Goal: Task Accomplishment & Management: Manage account settings

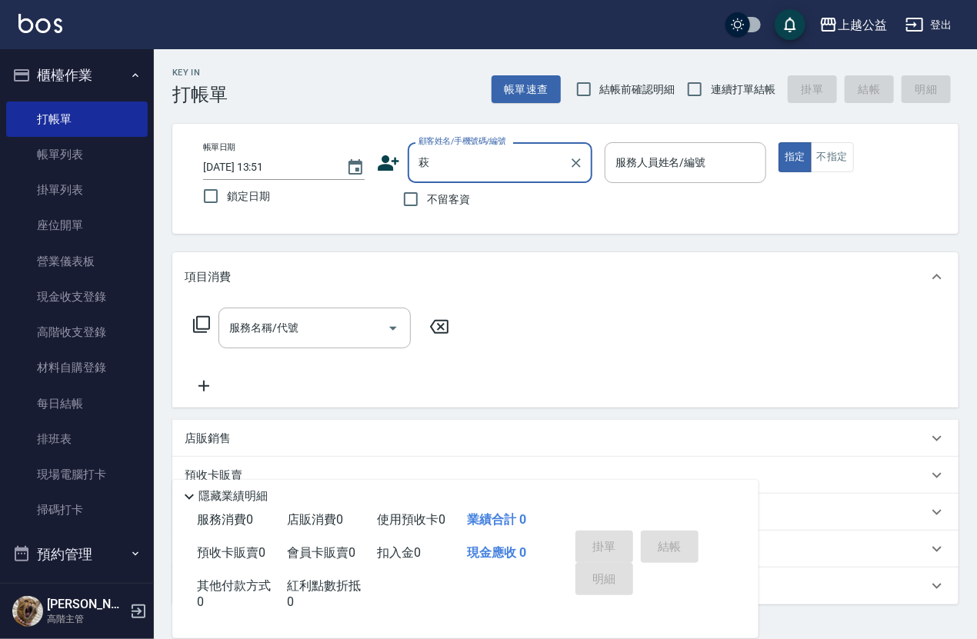
drag, startPoint x: 492, startPoint y: 295, endPoint x: 745, endPoint y: 398, distance: 272.5
click at [745, 398] on html "上越公益 登出 櫃檯作業 打帳單 帳單列表 掛單列表 座位開單 營業儀表板 現金收支登錄 高階收支登錄 材料自購登錄 每日結帳 排班表 現場電腦打卡 掃碼打卡…" at bounding box center [488, 375] width 977 height 751
click at [745, 397] on html "上越公益 登出 櫃檯作業 打帳單 帳單列表 掛單列表 座位開單 營業儀表板 現金收支登錄 高階收支登錄 材料自購登錄 每日結帳 排班表 現場電腦打卡 掃碼打卡…" at bounding box center [488, 375] width 977 height 751
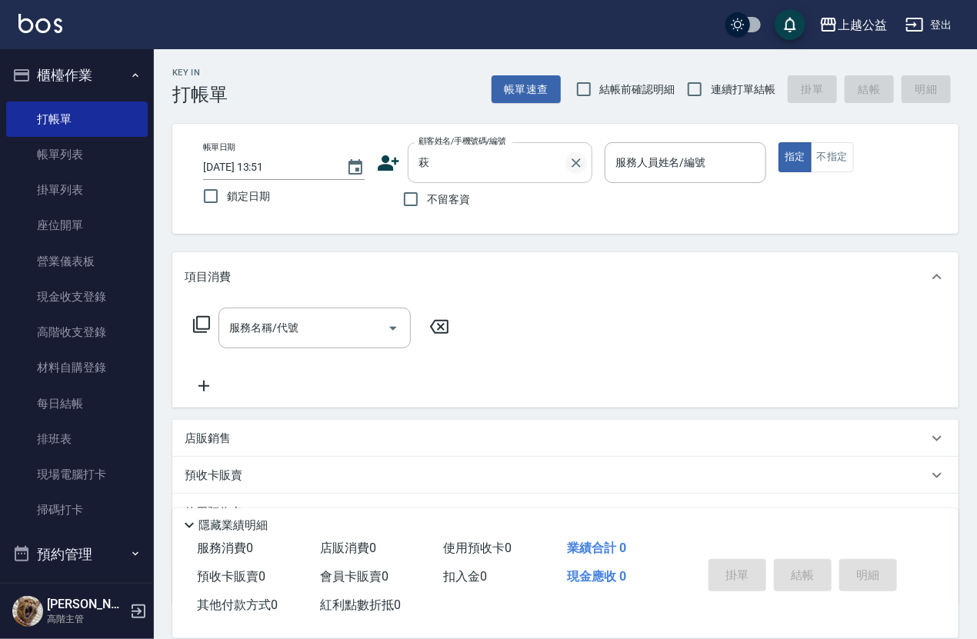
click at [582, 165] on icon "Clear" at bounding box center [575, 162] width 15 height 15
click at [666, 165] on input "服務人員姓名/編號" at bounding box center [686, 162] width 148 height 27
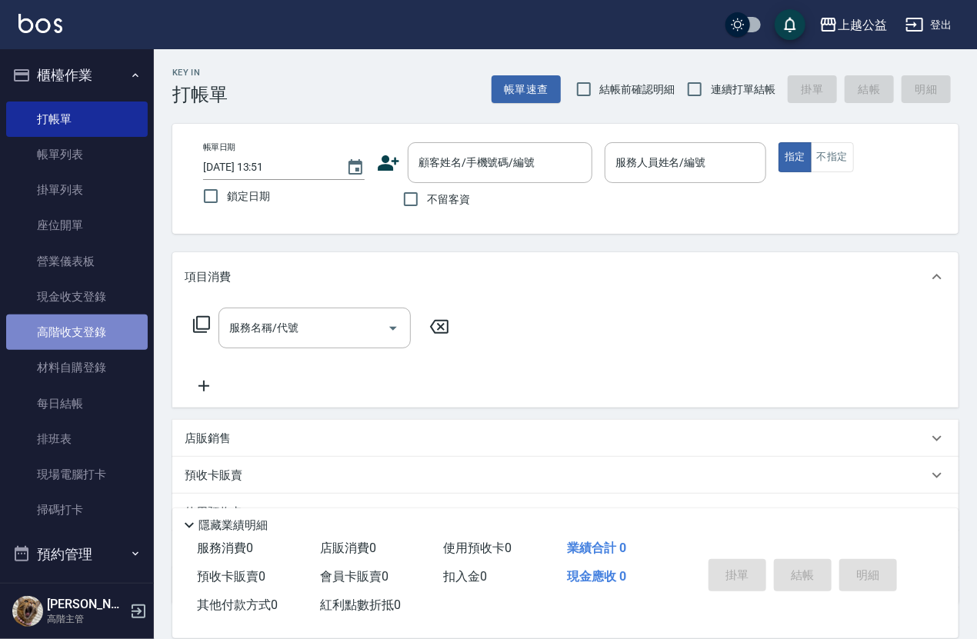
click at [102, 317] on link "高階收支登錄" at bounding box center [77, 332] width 142 height 35
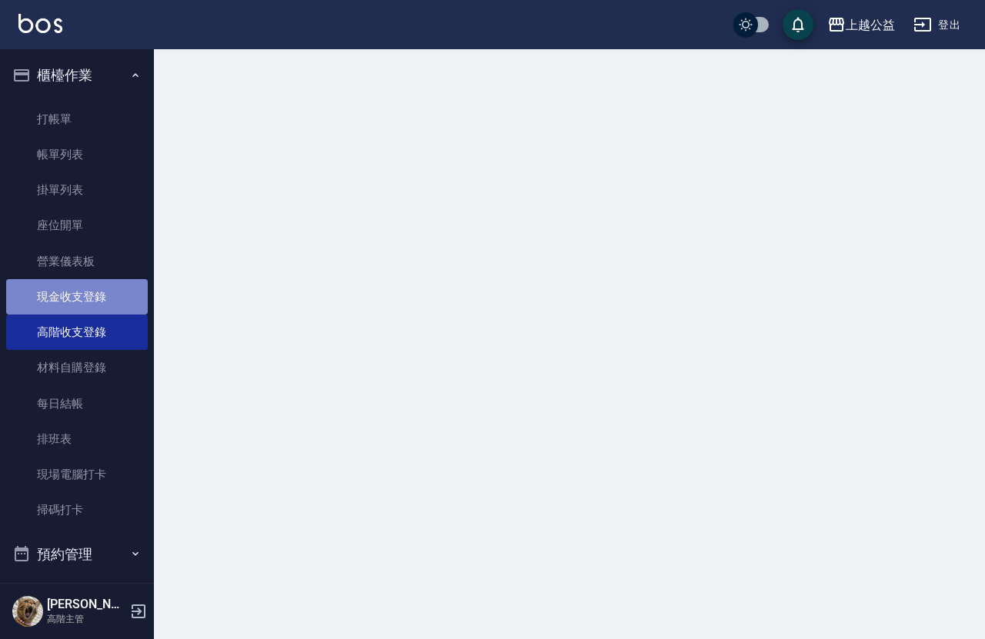
click at [102, 293] on link "現金收支登錄" at bounding box center [77, 296] width 142 height 35
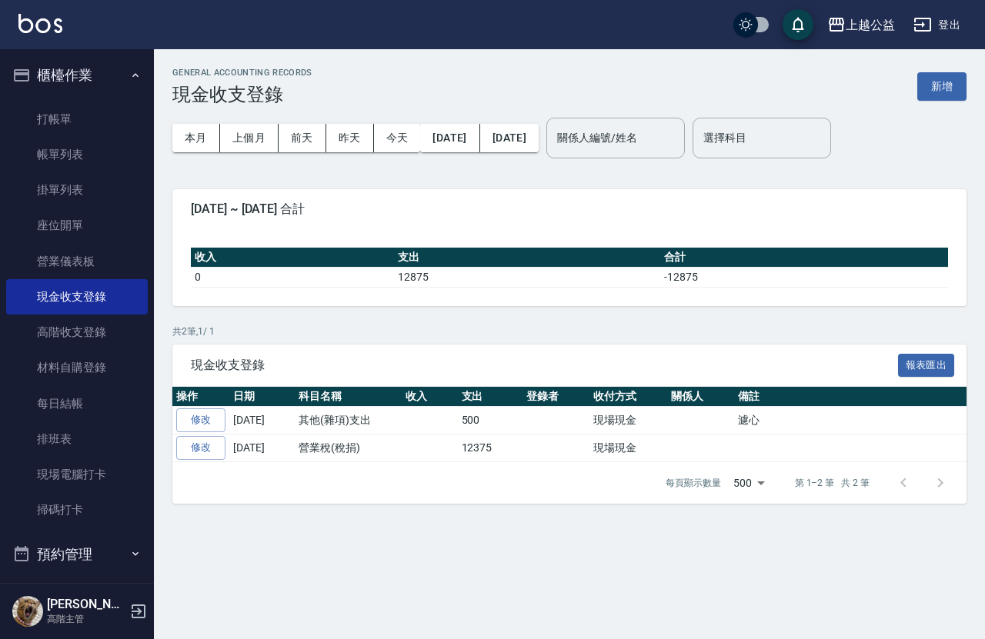
click at [951, 82] on button "新增" at bounding box center [941, 86] width 49 height 28
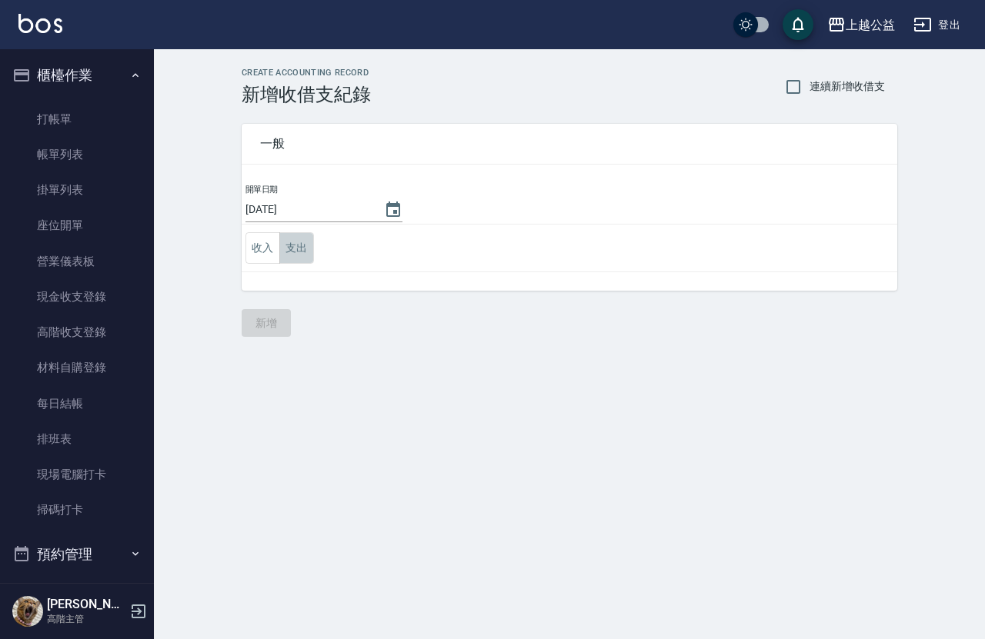
drag, startPoint x: 306, startPoint y: 249, endPoint x: 263, endPoint y: 154, distance: 104.7
click at [277, 182] on div "一般 開單日期 2025/08/12 收入 支出" at bounding box center [569, 207] width 655 height 167
click at [305, 252] on button "支出" at bounding box center [296, 248] width 35 height 32
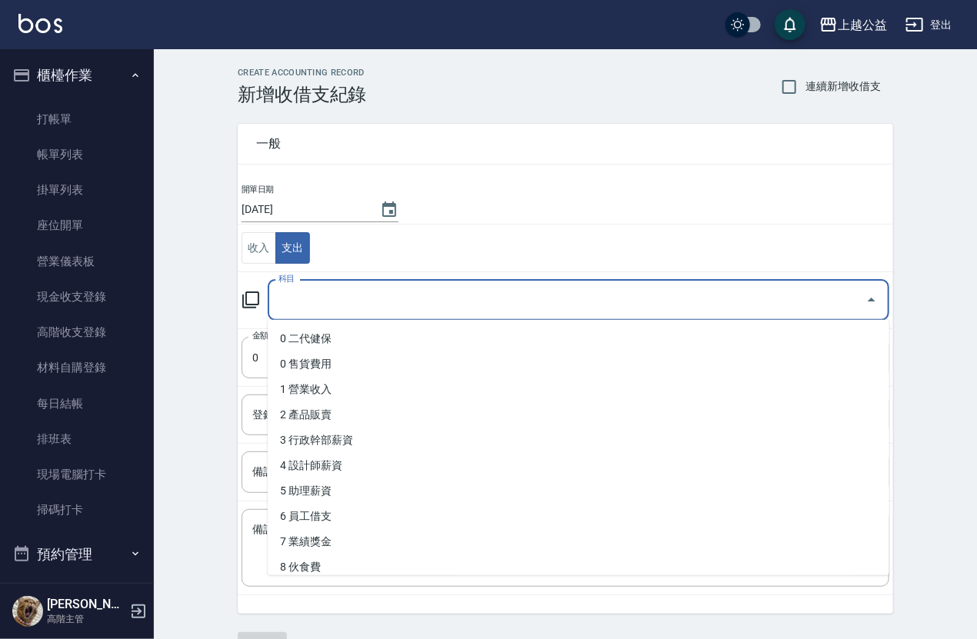
click at [339, 295] on input "科目" at bounding box center [567, 300] width 585 height 27
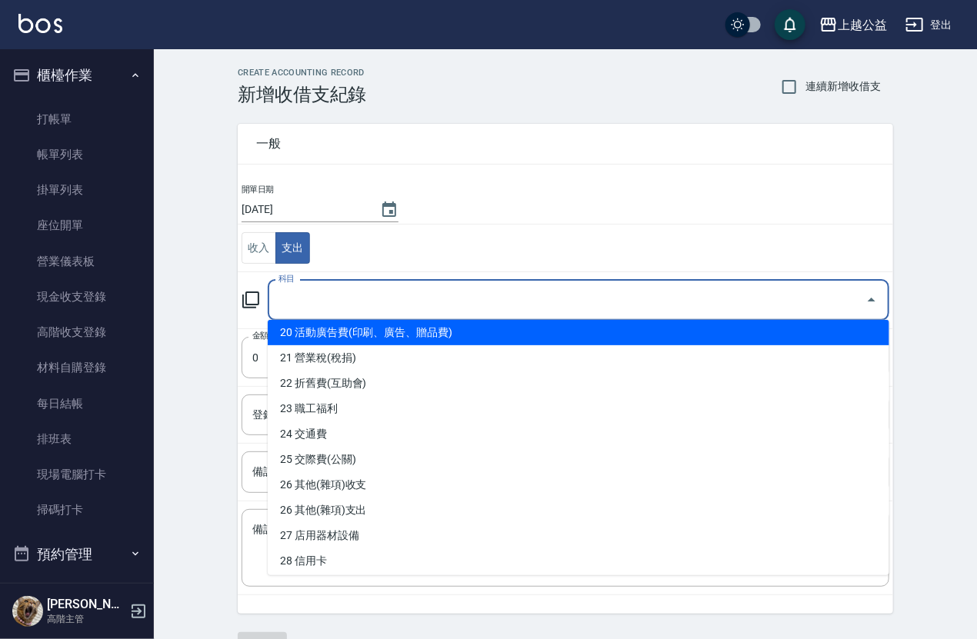
scroll to position [565, 0]
type input "19 電費(電話費)"
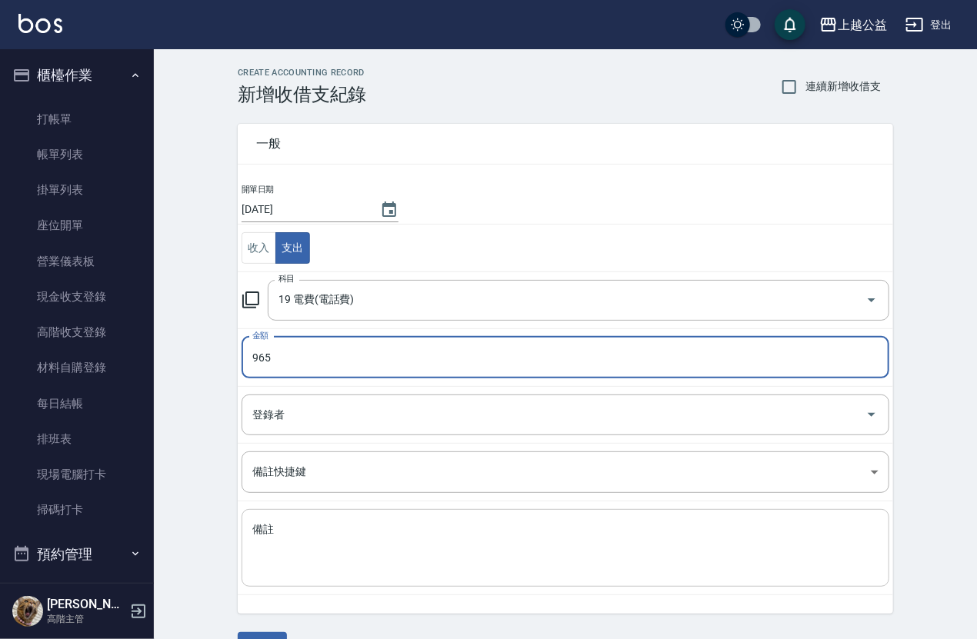
type input "965"
click at [295, 542] on textarea "備註" at bounding box center [565, 548] width 626 height 52
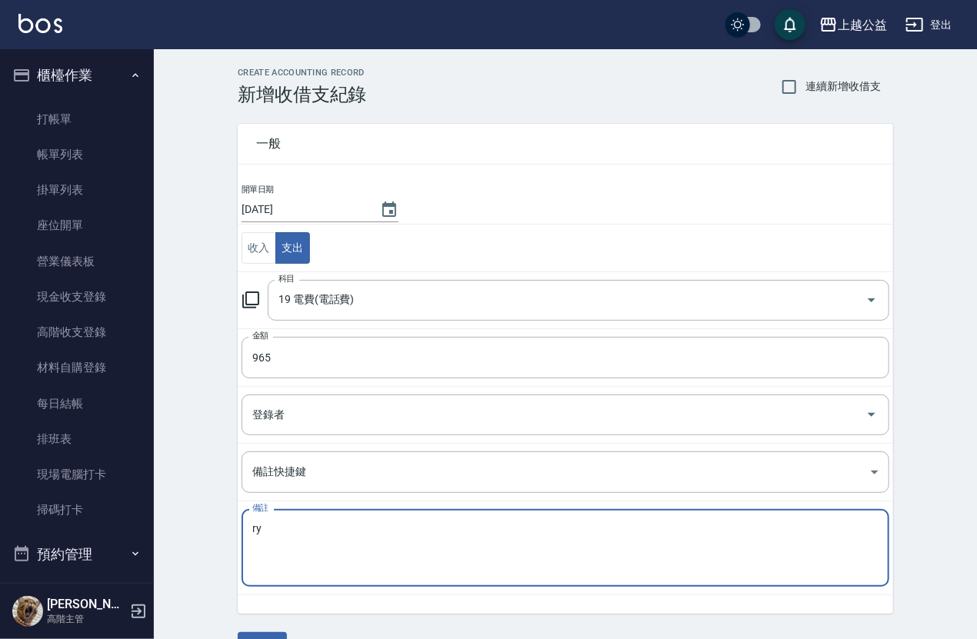
type textarea "r"
type textarea "中華電信"
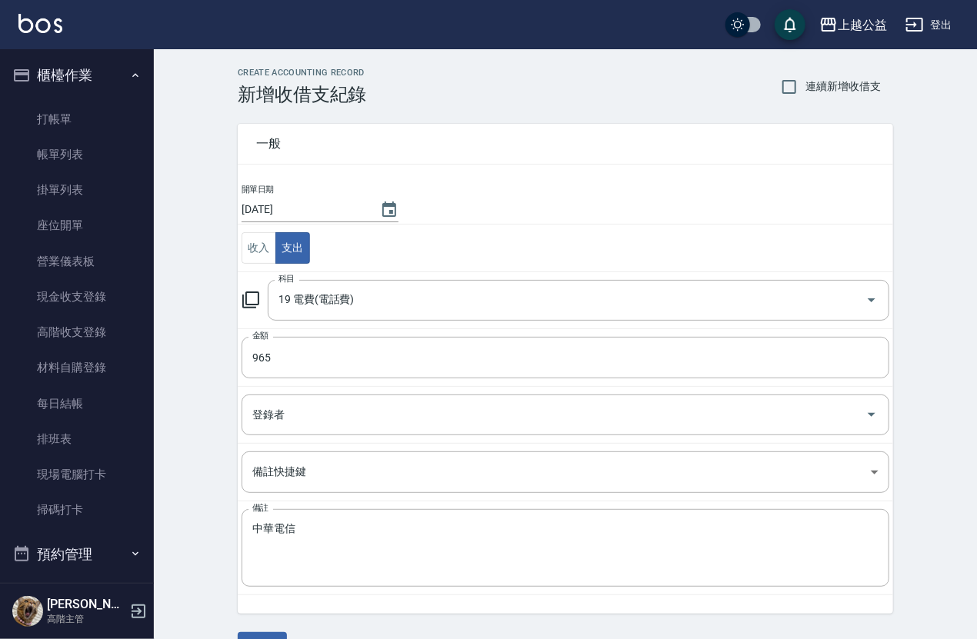
scroll to position [38, 0]
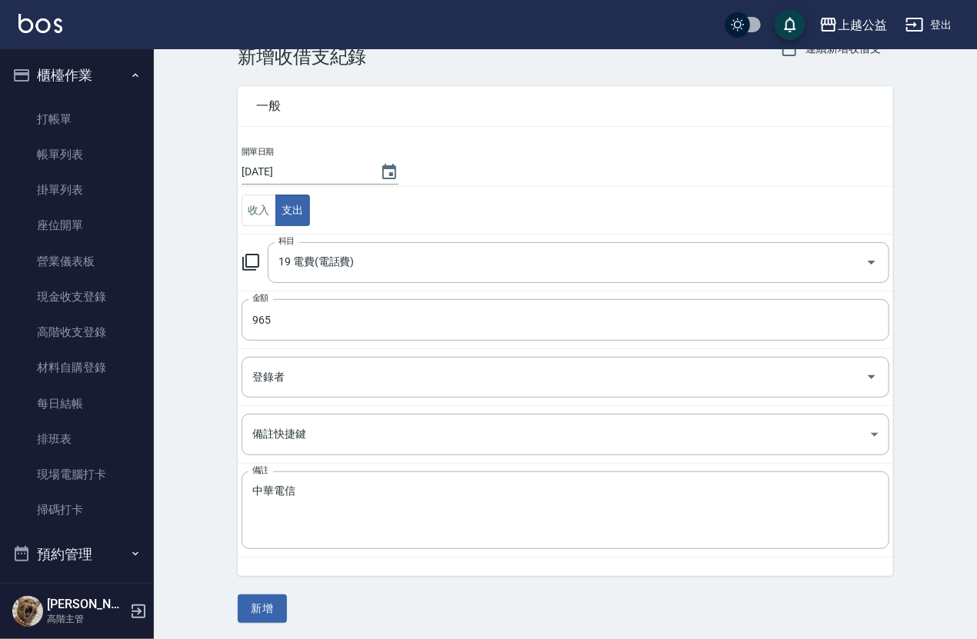
drag, startPoint x: 192, startPoint y: 471, endPoint x: 191, endPoint y: 502, distance: 31.6
click at [278, 606] on button "新增" at bounding box center [262, 609] width 49 height 28
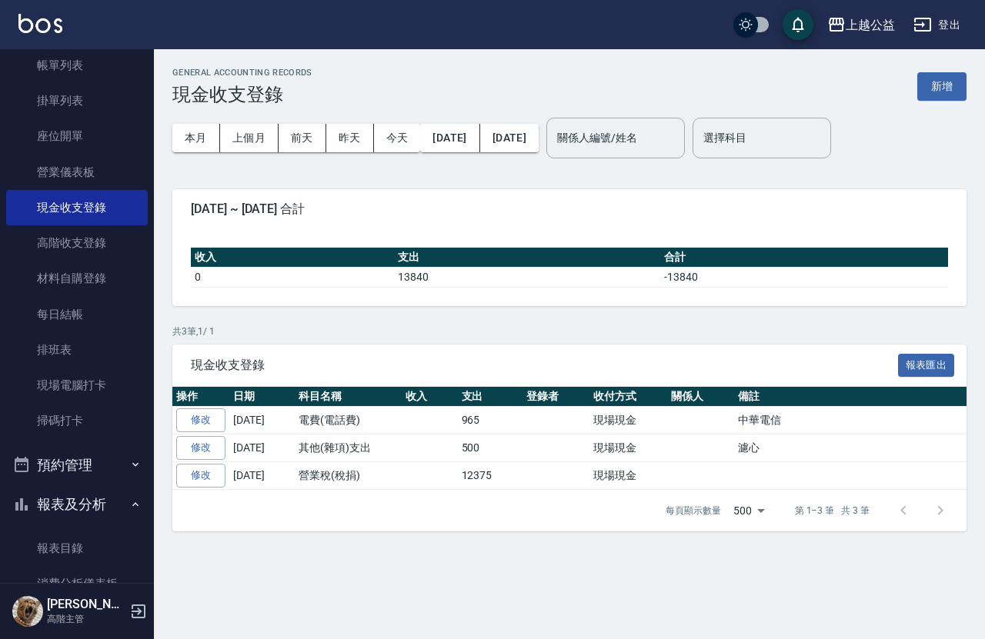
scroll to position [84, 0]
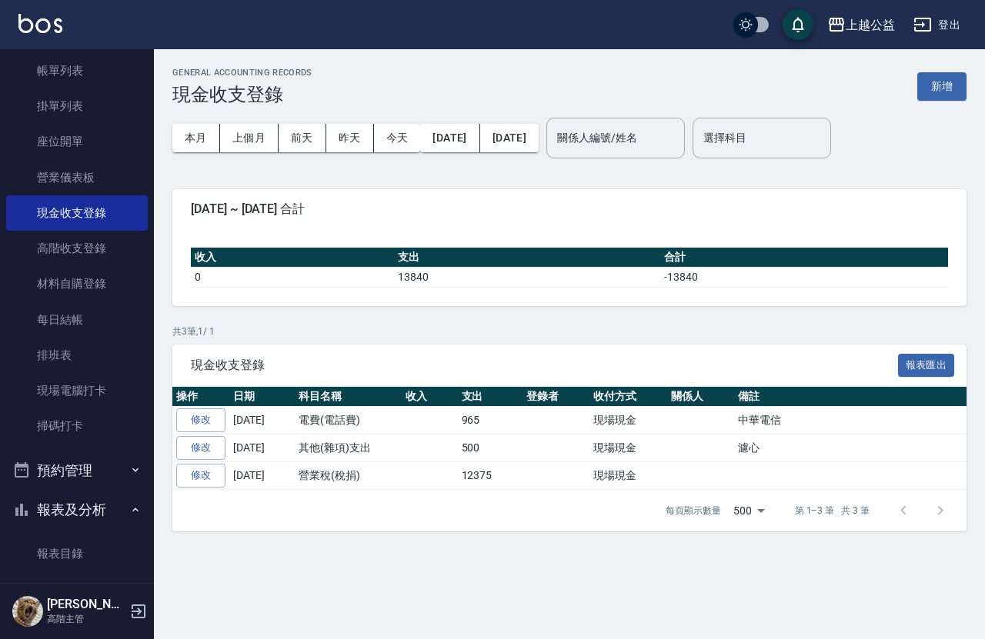
click at [488, 212] on span "2025-08-01 ~ 2025-08-12 合計" at bounding box center [569, 209] width 757 height 15
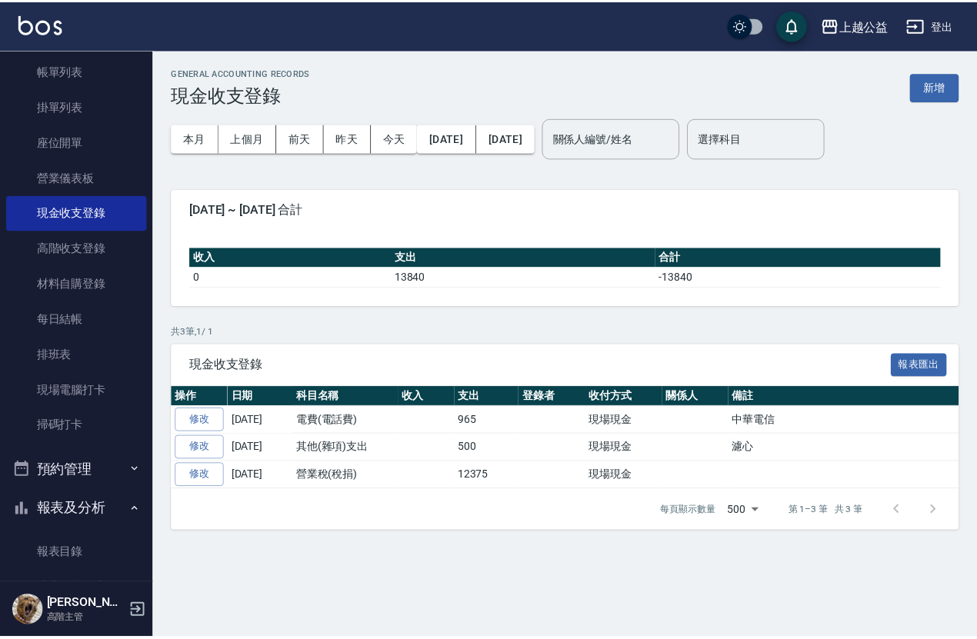
scroll to position [0, 0]
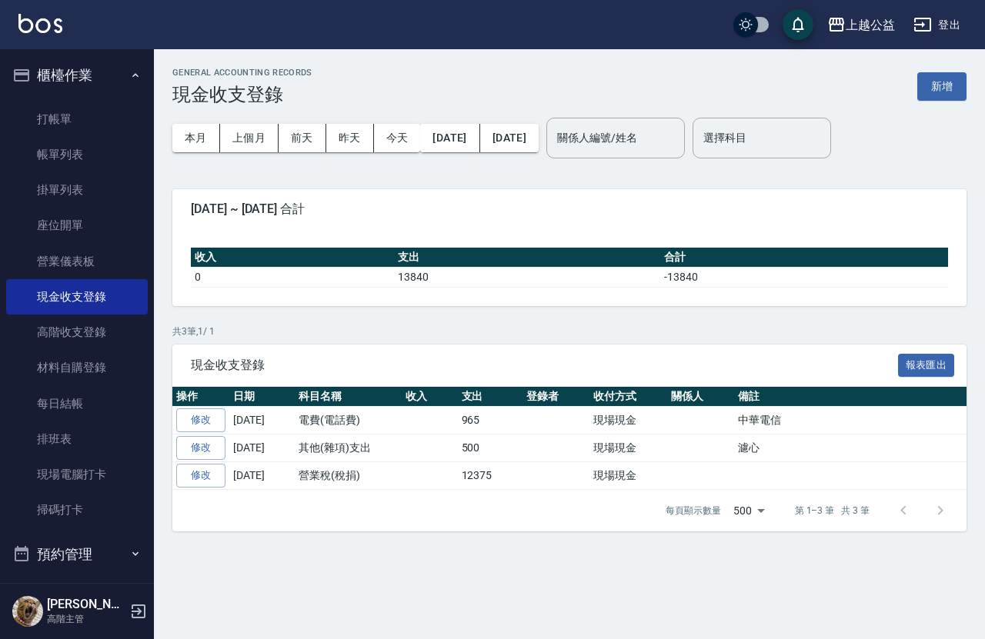
drag, startPoint x: 677, startPoint y: 292, endPoint x: 678, endPoint y: 283, distance: 8.5
click at [677, 292] on div "收入 支出 合計 0 13840 -13840" at bounding box center [569, 267] width 794 height 77
click at [681, 275] on td "-13840" at bounding box center [804, 277] width 288 height 20
click at [588, 412] on td at bounding box center [555, 421] width 67 height 28
click at [209, 419] on link "修改" at bounding box center [200, 420] width 49 height 24
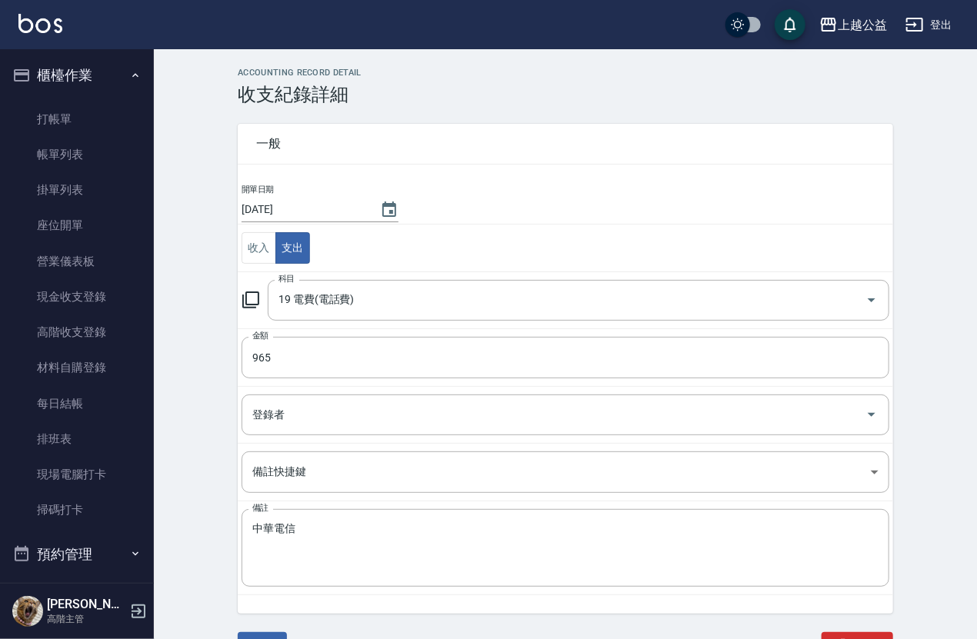
click at [271, 212] on input "2025/08/12" at bounding box center [303, 209] width 123 height 25
click at [384, 208] on icon "Choose date, selected date is 2025-08-12" at bounding box center [389, 210] width 18 height 18
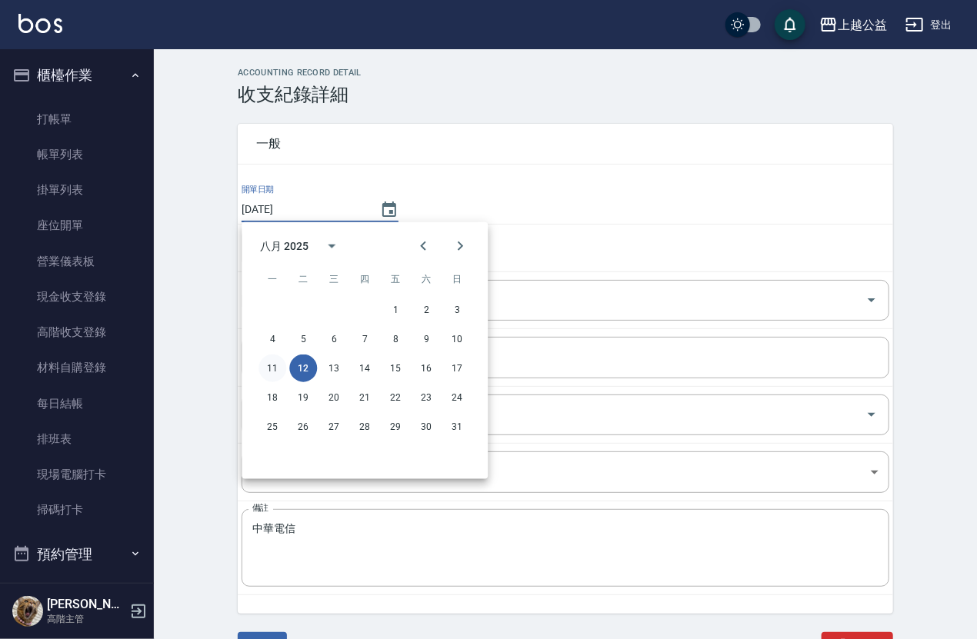
click at [274, 358] on button "11" at bounding box center [272, 369] width 28 height 28
type input "2025/08/11"
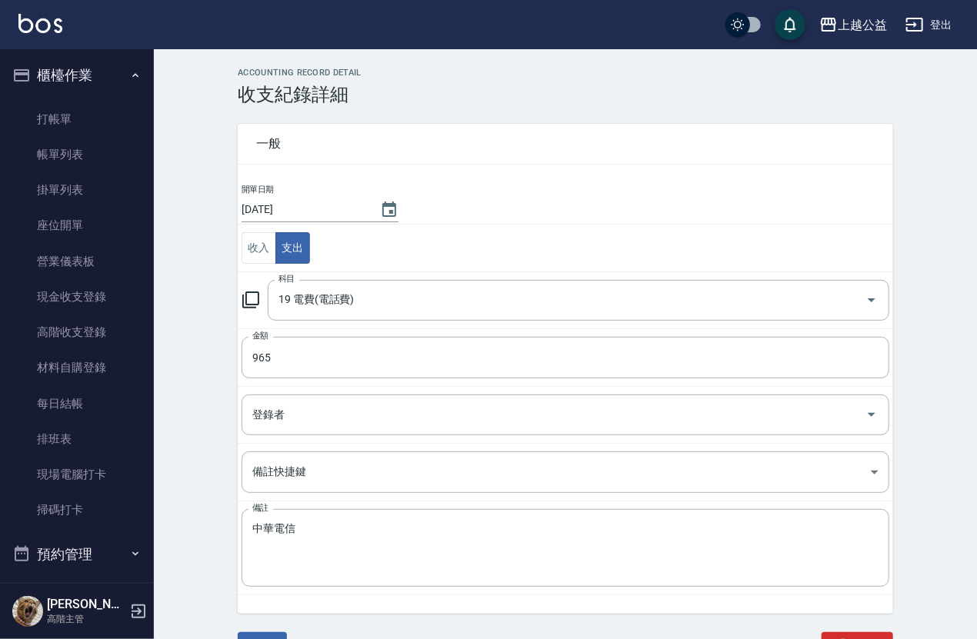
scroll to position [19, 0]
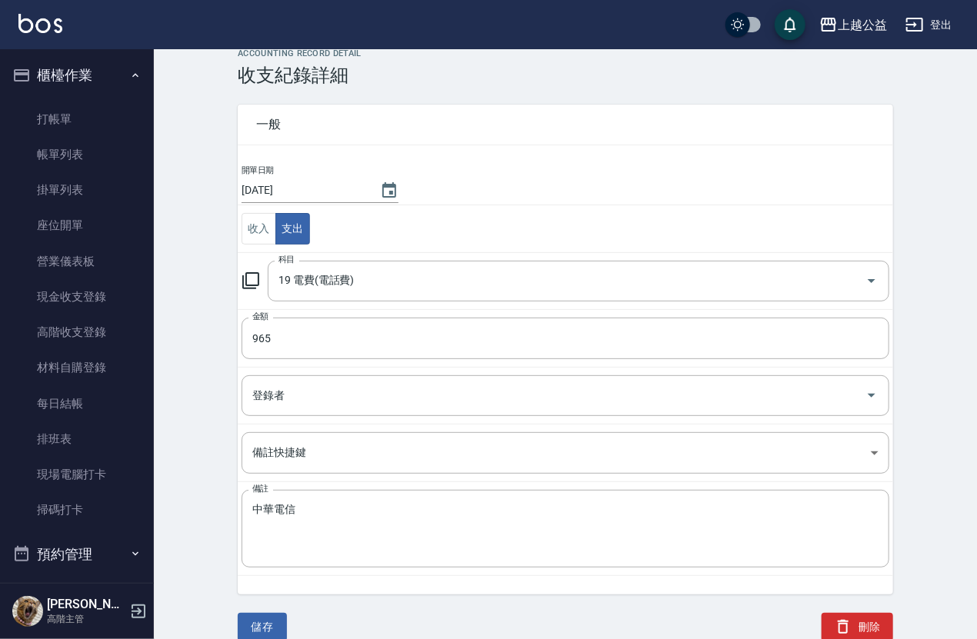
drag, startPoint x: 218, startPoint y: 338, endPoint x: 236, endPoint y: 585, distance: 247.5
click at [256, 619] on button "儲存" at bounding box center [262, 627] width 49 height 28
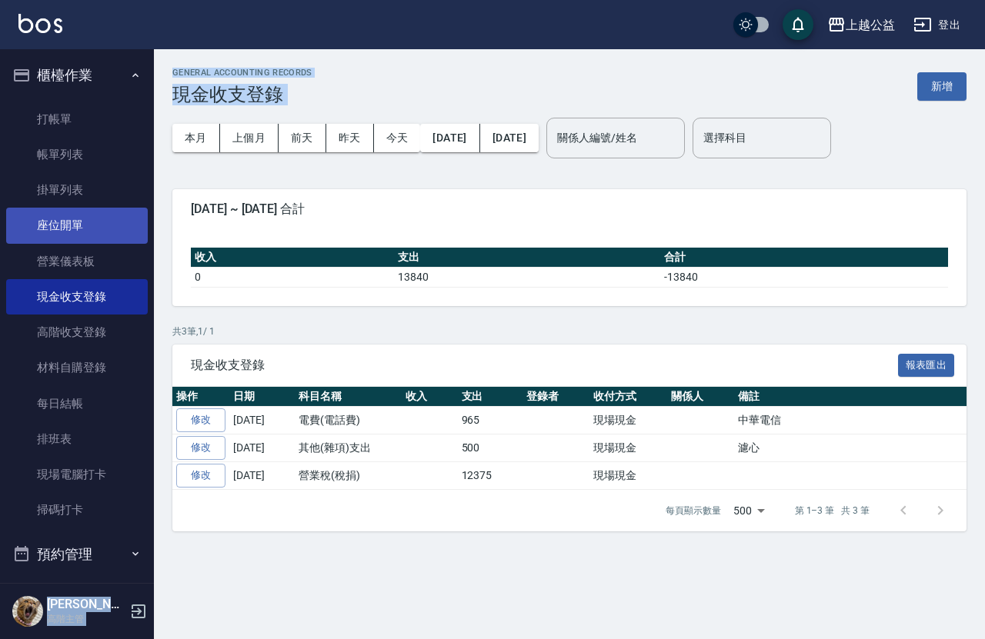
drag, startPoint x: 154, startPoint y: 135, endPoint x: 132, endPoint y: 208, distance: 76.2
click at [132, 208] on div "上越公益 登出 櫃檯作業 打帳單 帳單列表 掛單列表 座位開單 營業儀表板 現金收支登錄 高階收支登錄 材料自購登錄 每日結帳 排班表 現場電腦打卡 掃碼打卡…" at bounding box center [492, 319] width 985 height 639
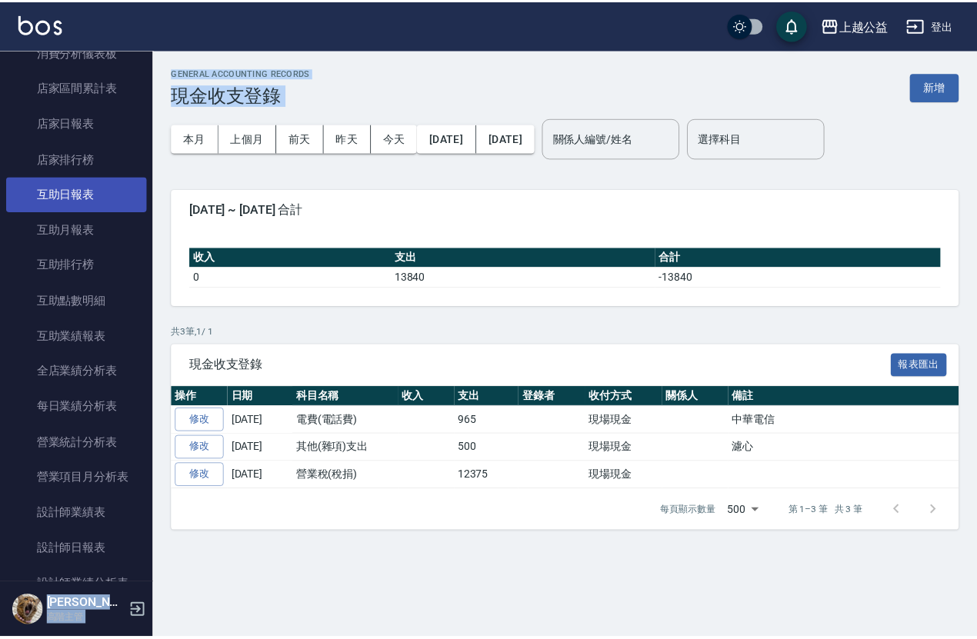
scroll to position [600, 0]
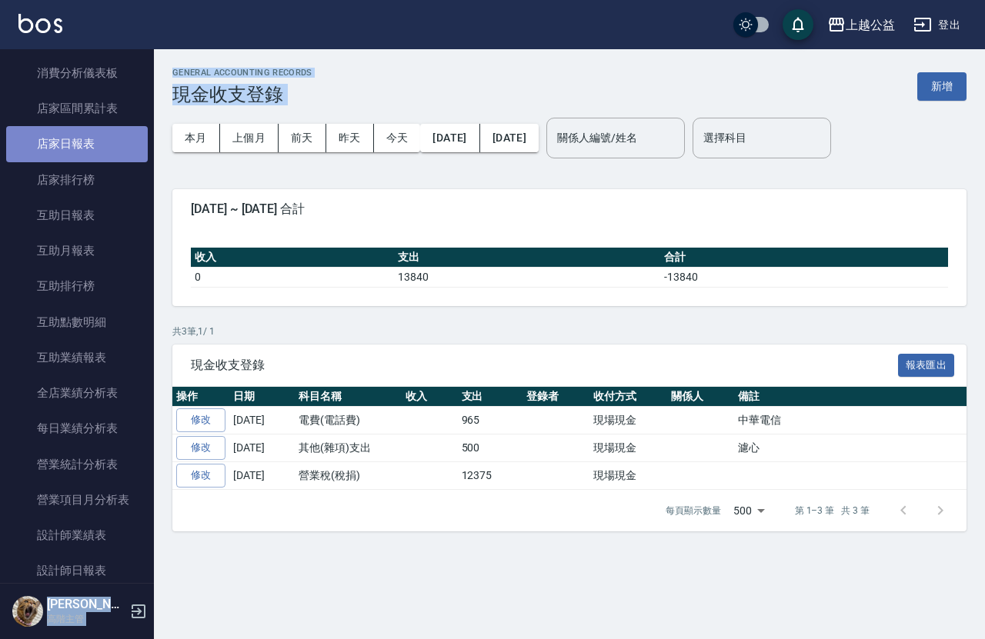
click at [80, 153] on link "店家日報表" at bounding box center [77, 143] width 142 height 35
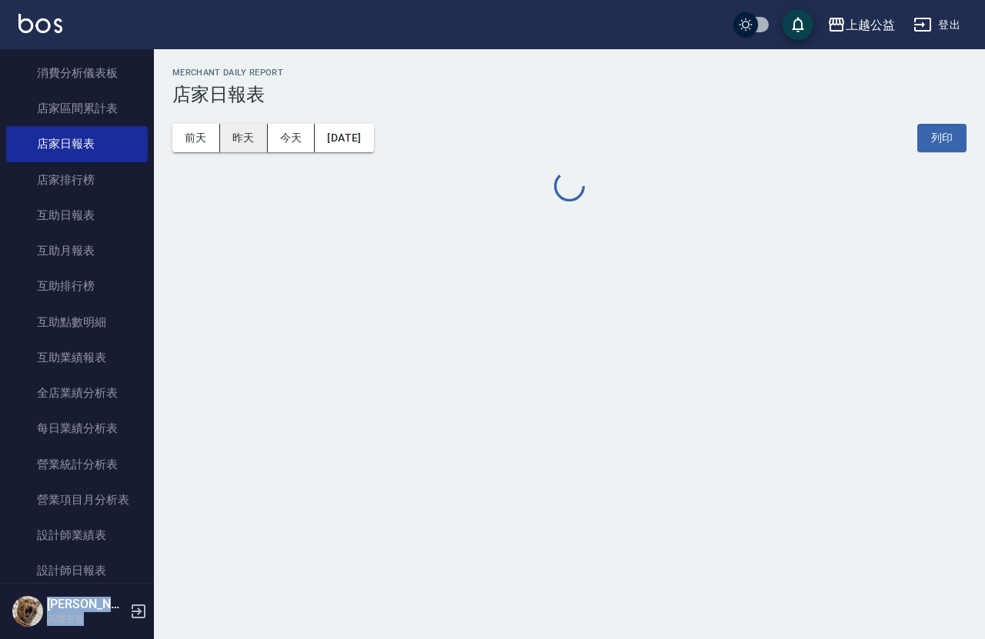
click at [234, 135] on button "昨天" at bounding box center [244, 138] width 48 height 28
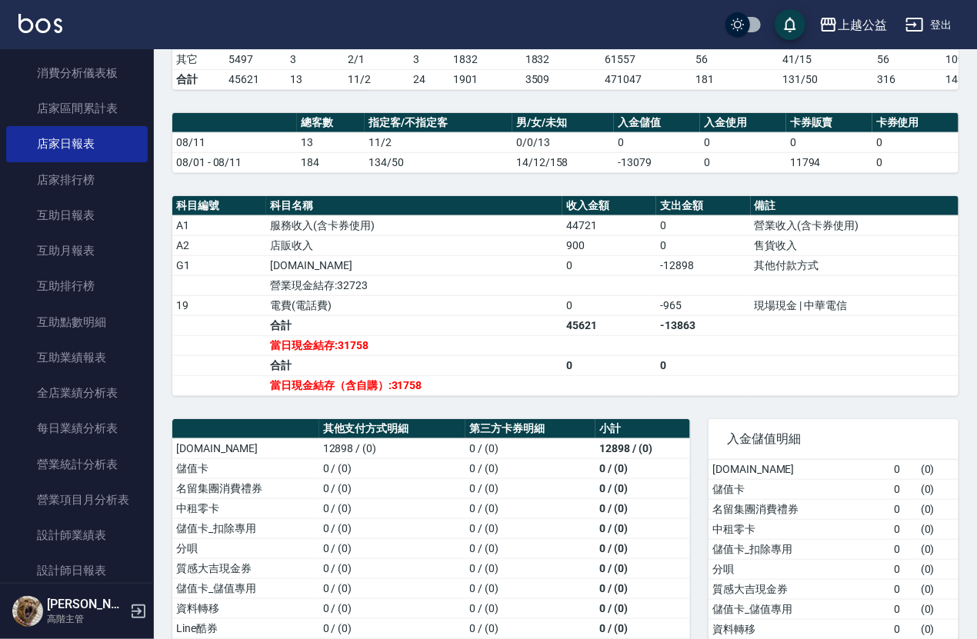
drag, startPoint x: 394, startPoint y: 348, endPoint x: 398, endPoint y: 355, distance: 9.0
